Goal: Information Seeking & Learning: Learn about a topic

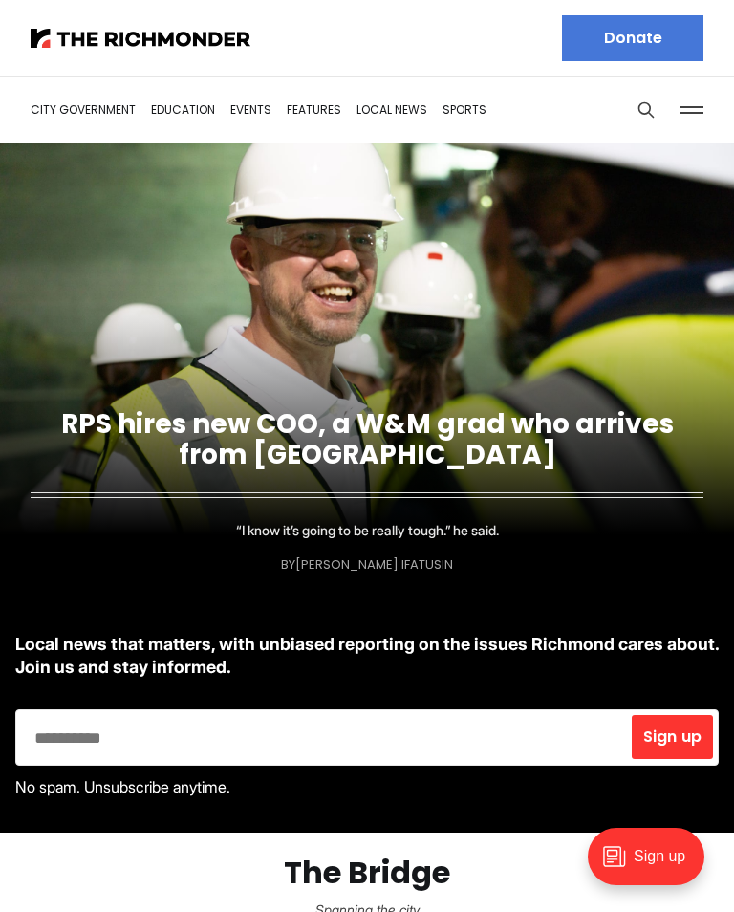
click at [105, 114] on link "City Government" at bounding box center [83, 109] width 105 height 16
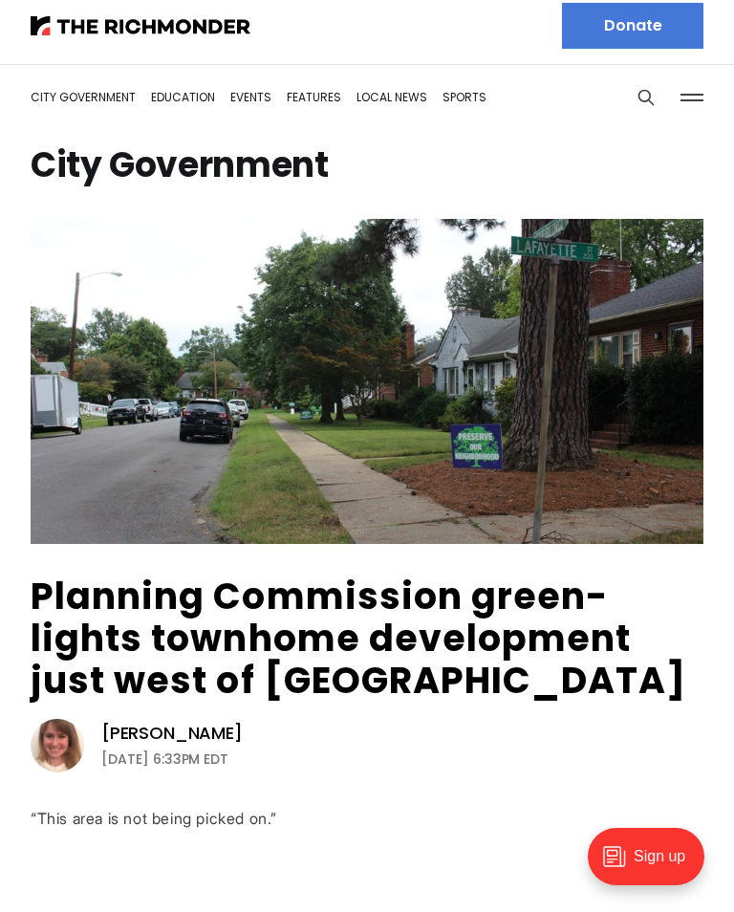
scroll to position [11, 0]
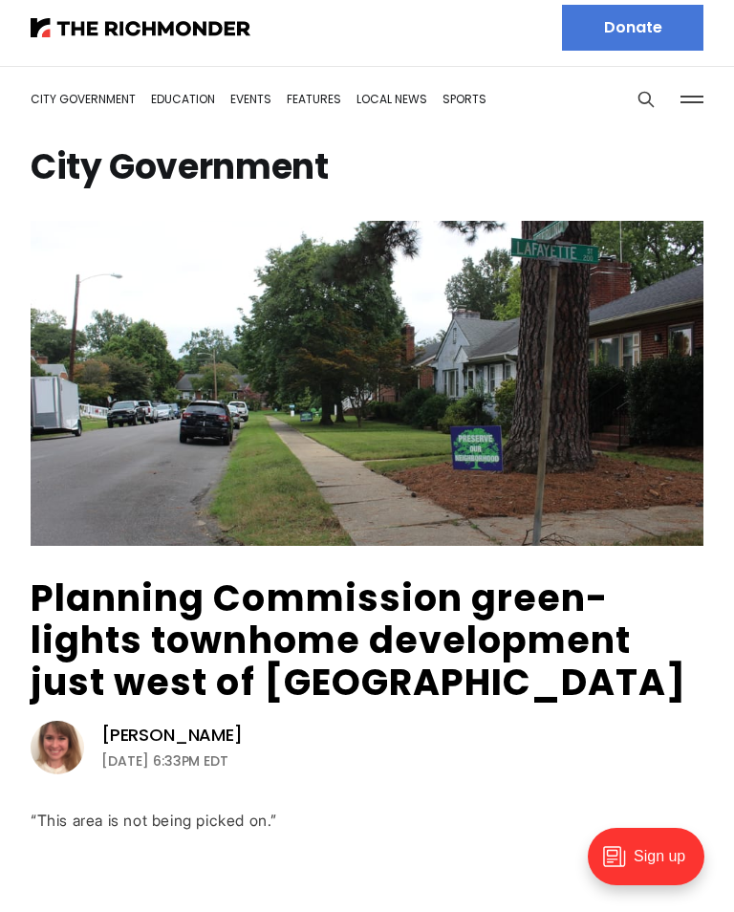
click at [374, 600] on link "Planning Commission green-lights townhome development just west of [GEOGRAPHIC_…" at bounding box center [359, 640] width 657 height 135
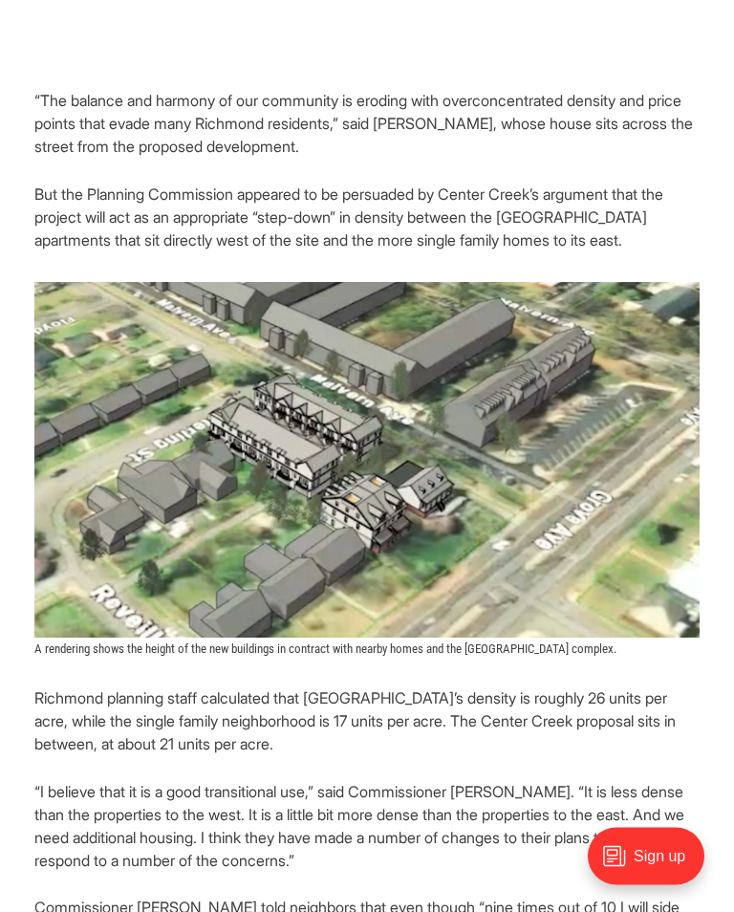
scroll to position [1638, 0]
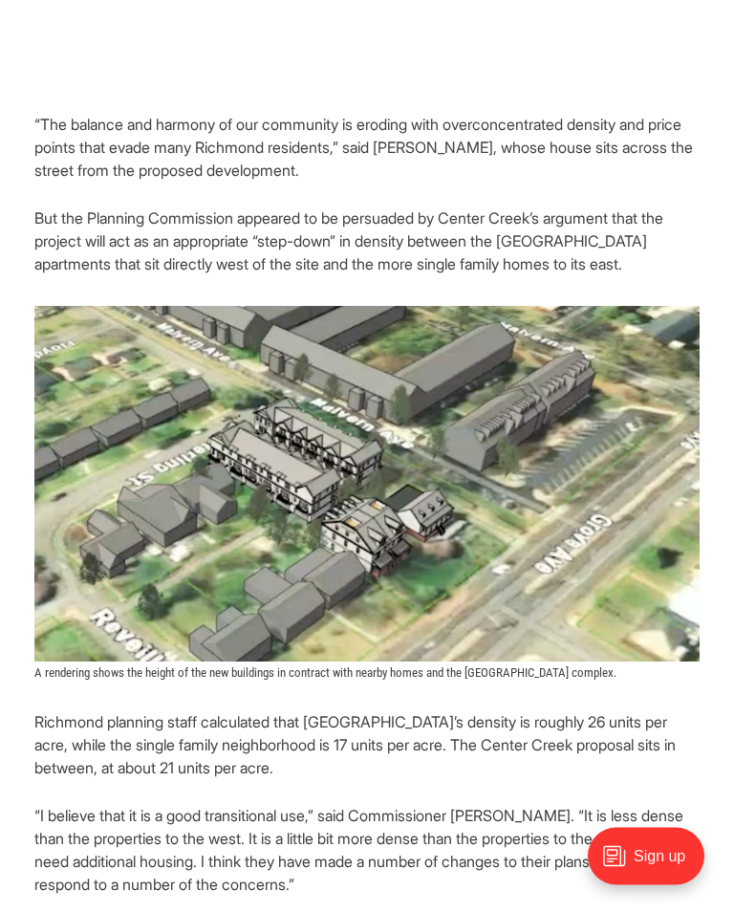
click at [549, 607] on img at bounding box center [366, 485] width 665 height 356
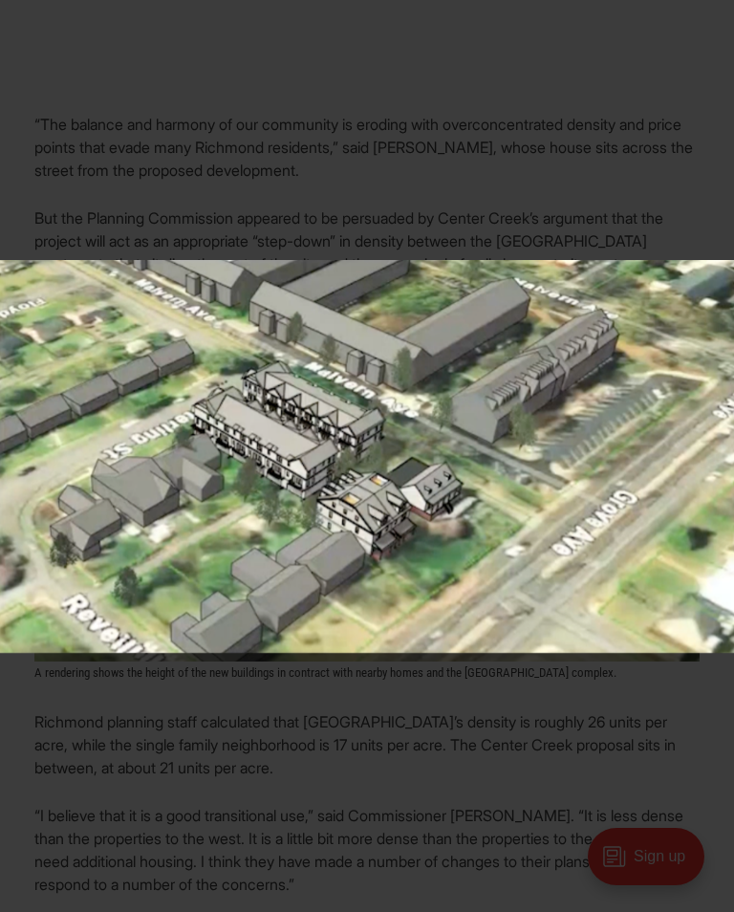
click at [533, 374] on img at bounding box center [367, 456] width 734 height 393
click at [725, 334] on img at bounding box center [367, 456] width 734 height 393
click at [540, 429] on img at bounding box center [367, 456] width 734 height 393
click at [638, 154] on div at bounding box center [367, 456] width 734 height 912
click at [623, 151] on div at bounding box center [367, 456] width 734 height 912
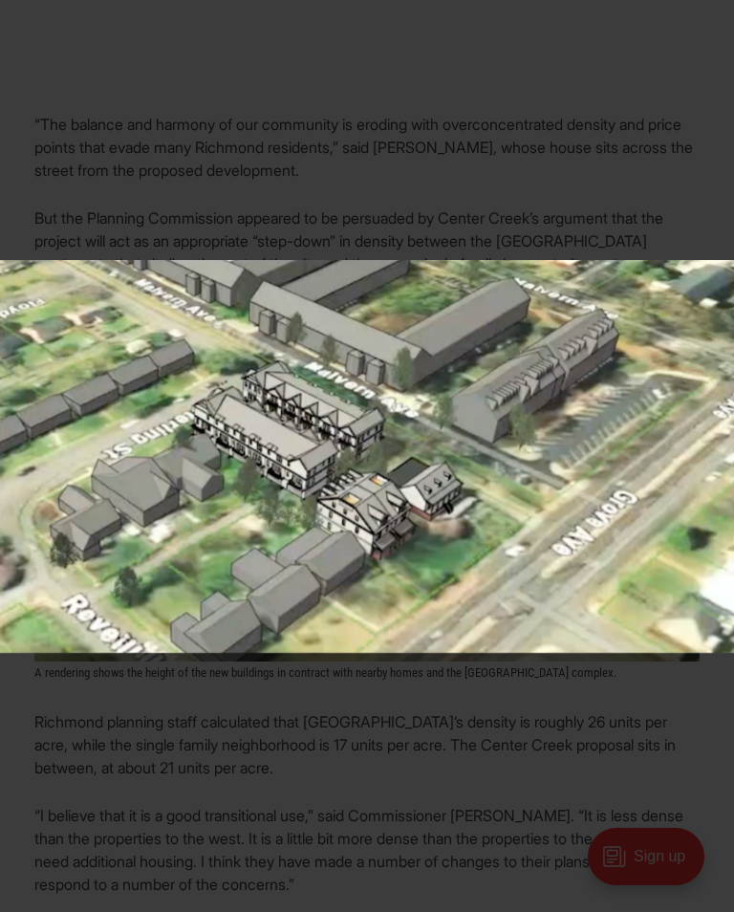
click at [726, 19] on button at bounding box center [713, 21] width 42 height 42
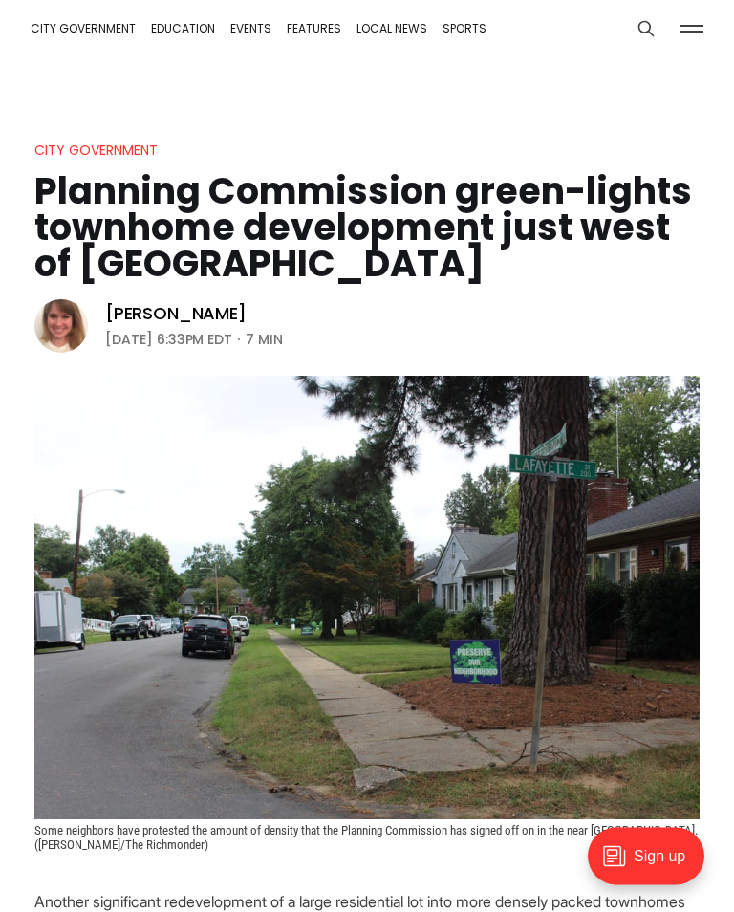
scroll to position [0, 0]
